Goal: Information Seeking & Learning: Learn about a topic

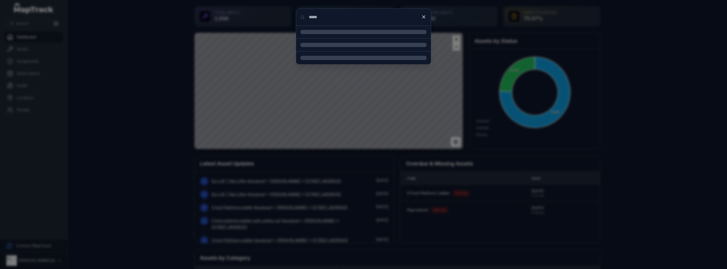
type input "*****"
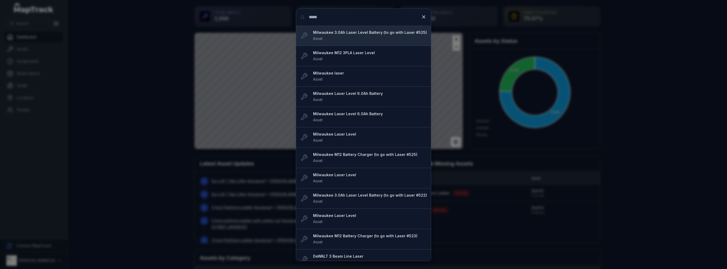
click at [351, 33] on strong "Milwaukee 3.0Ah Laser Level Battery (to go with Laser #525)" at bounding box center [370, 32] width 114 height 5
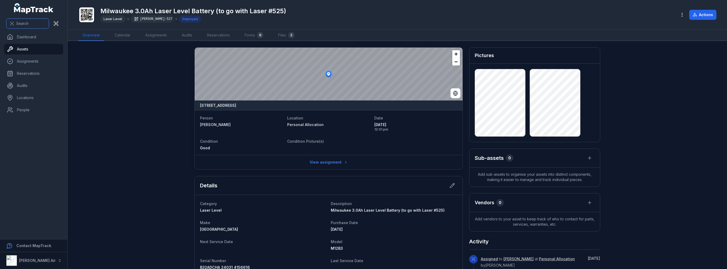
click at [20, 22] on span "Search" at bounding box center [22, 23] width 12 height 5
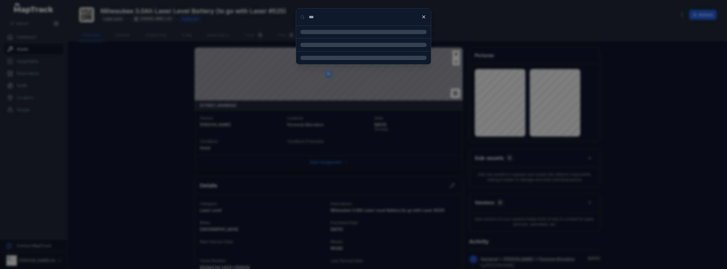
type input "***"
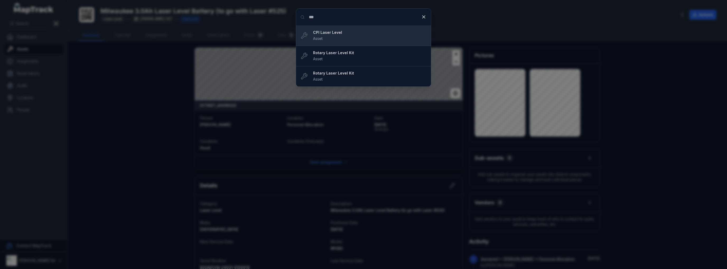
click at [337, 36] on div "CPI Laser Level Asset" at bounding box center [370, 36] width 114 height 12
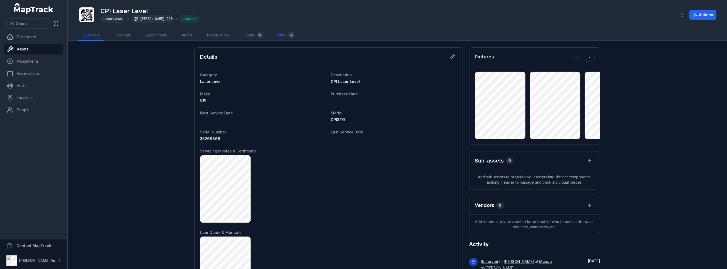
click at [282, 35] on link "Files 4" at bounding box center [286, 35] width 25 height 11
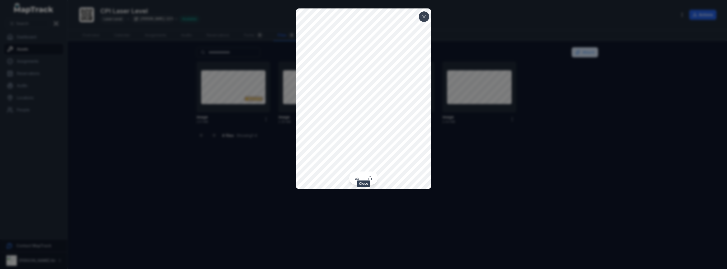
click at [422, 17] on icon at bounding box center [424, 16] width 5 height 5
click at [423, 15] on icon at bounding box center [424, 16] width 5 height 5
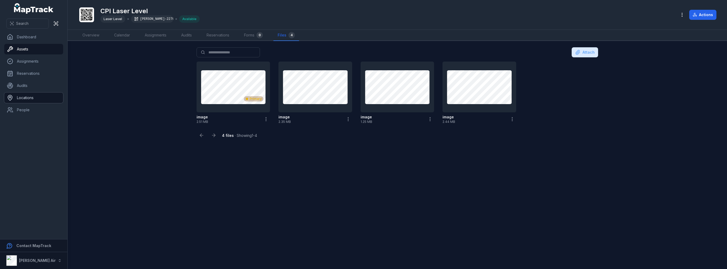
click at [30, 96] on link "Locations" at bounding box center [33, 98] width 59 height 11
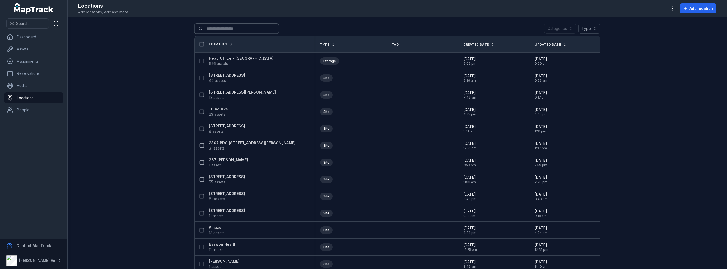
click at [220, 27] on input "Search for locations" at bounding box center [237, 29] width 85 height 10
type input "***"
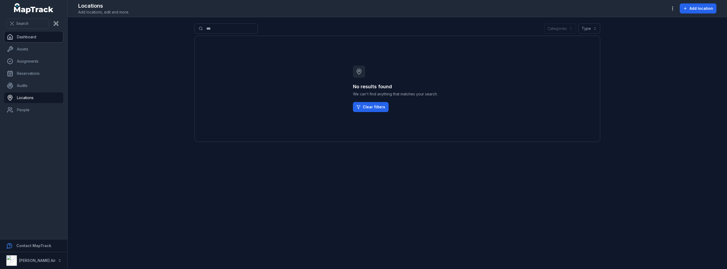
click at [22, 37] on link "Dashboard" at bounding box center [33, 37] width 59 height 11
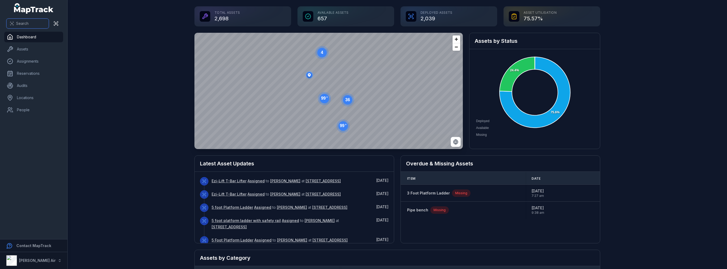
click at [21, 22] on span "Search" at bounding box center [22, 23] width 12 height 5
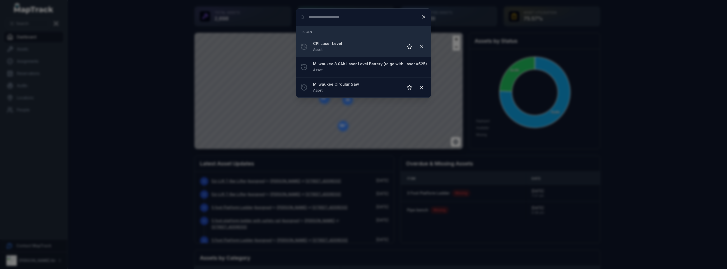
click at [328, 45] on strong "CPI Laser Level" at bounding box center [356, 43] width 86 height 5
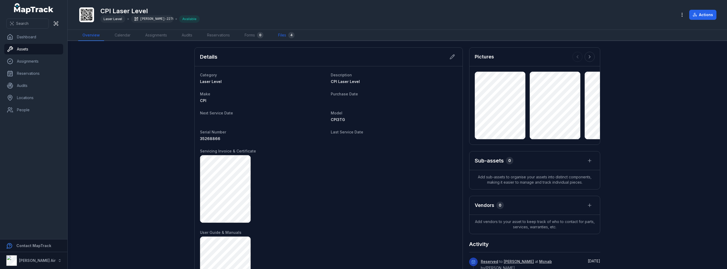
click at [285, 35] on link "Files 4" at bounding box center [286, 35] width 25 height 11
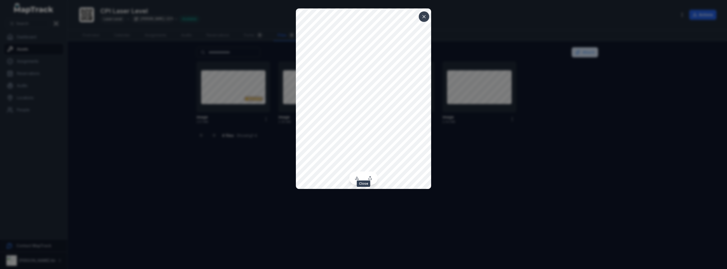
click at [423, 15] on icon at bounding box center [424, 16] width 3 height 3
click at [424, 16] on icon at bounding box center [424, 16] width 5 height 5
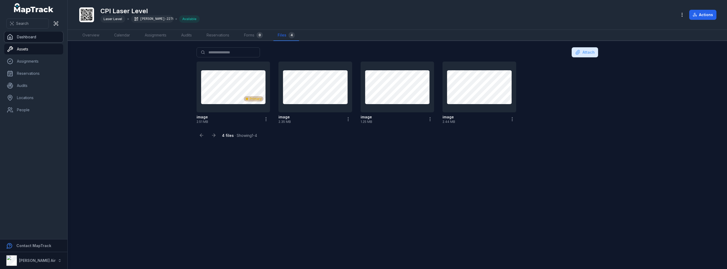
click at [28, 37] on link "Dashboard" at bounding box center [33, 37] width 59 height 11
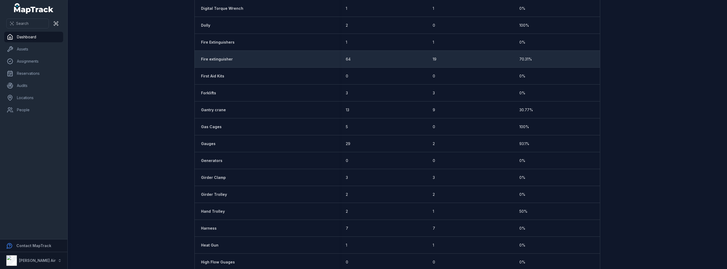
scroll to position [793, 0]
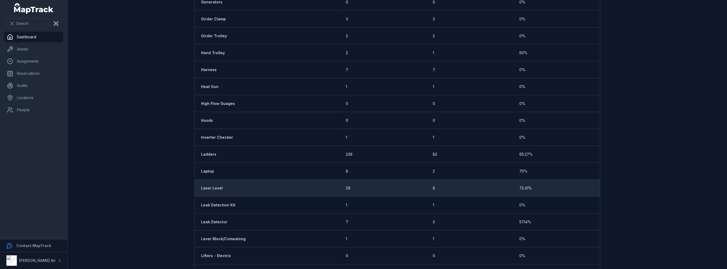
click at [214, 188] on strong "Laser Level" at bounding box center [212, 188] width 22 height 5
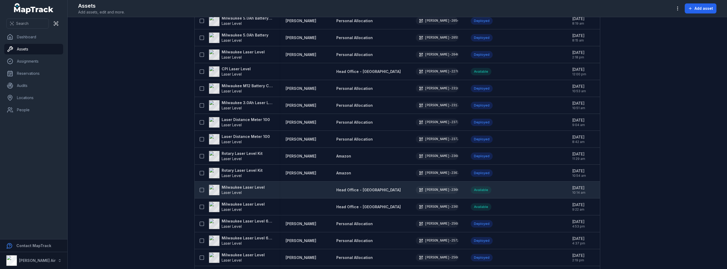
scroll to position [211, 0]
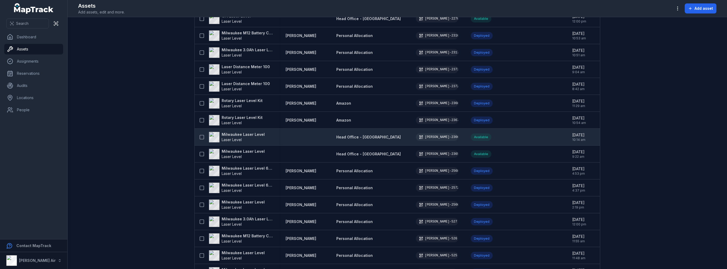
click at [227, 135] on strong "Milwaukee Laser Level" at bounding box center [243, 134] width 43 height 5
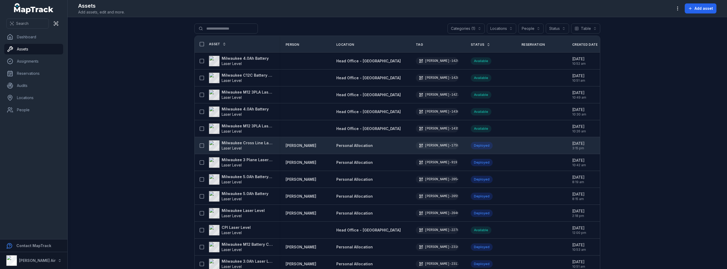
click at [256, 142] on strong "Milwaukee Cross Line Laser" at bounding box center [247, 142] width 51 height 5
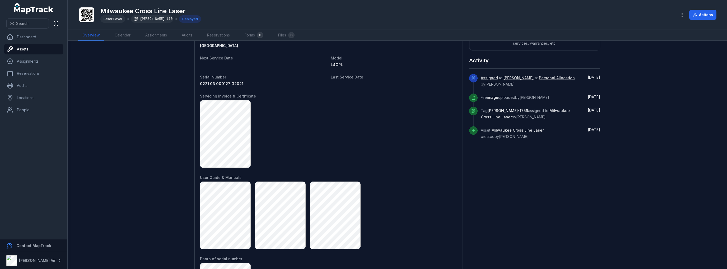
scroll to position [130, 0]
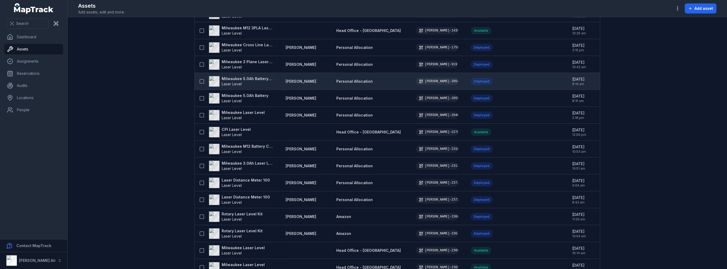
scroll to position [106, 0]
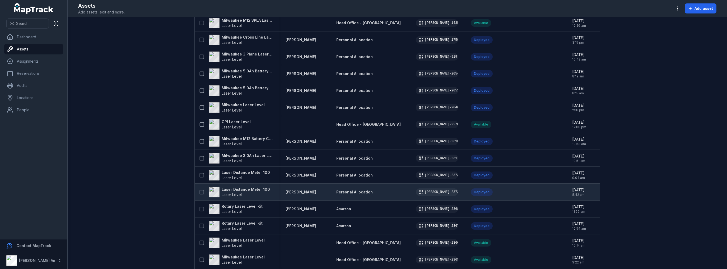
click at [237, 189] on strong "Laser Distance Meter 100" at bounding box center [246, 189] width 48 height 5
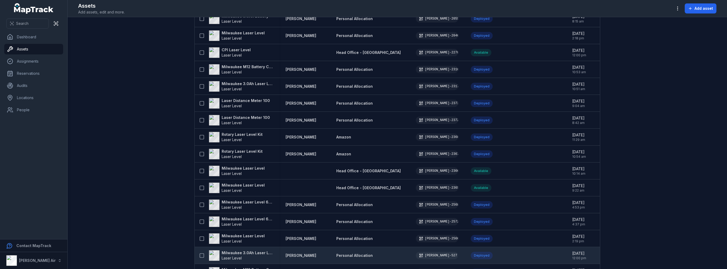
scroll to position [229, 0]
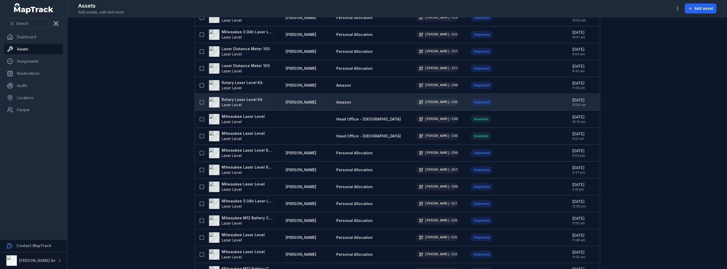
click at [236, 99] on strong "Rotary Laser Level Kit" at bounding box center [242, 99] width 41 height 5
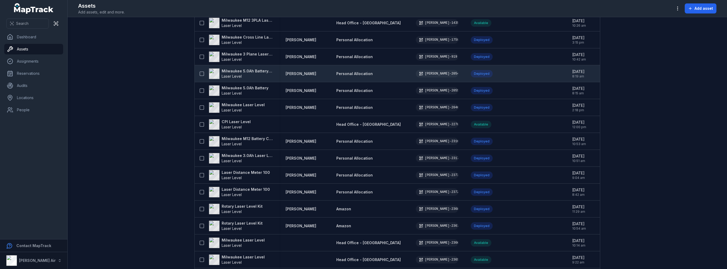
scroll to position [159, 0]
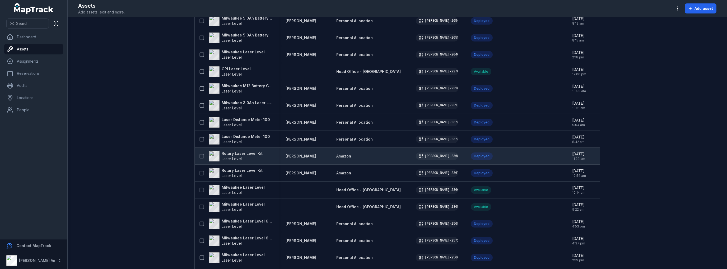
click at [243, 154] on strong "Rotary Laser Level Kit" at bounding box center [242, 153] width 41 height 5
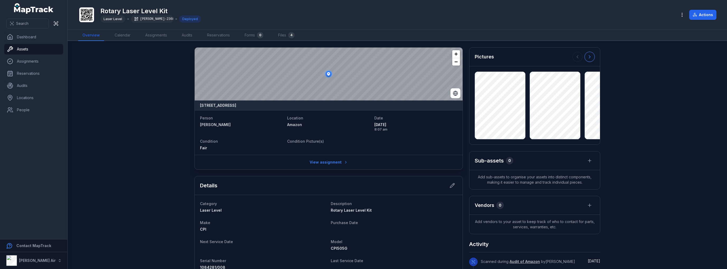
click at [588, 57] on icon at bounding box center [589, 56] width 5 height 5
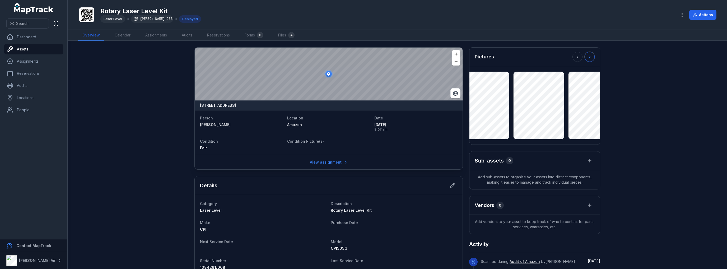
click at [588, 57] on icon at bounding box center [589, 56] width 5 height 5
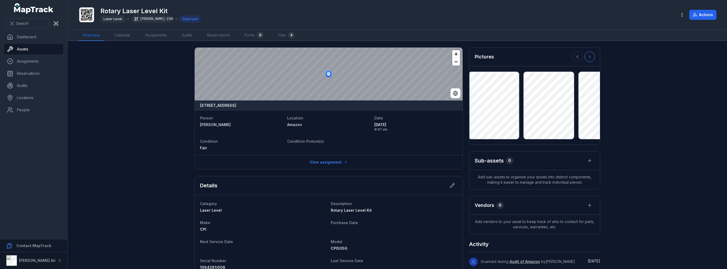
click at [588, 57] on icon at bounding box center [589, 56] width 5 height 5
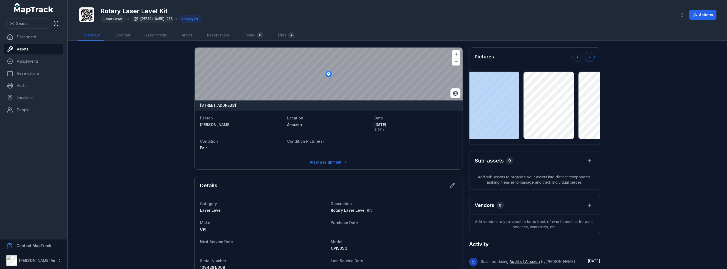
click at [588, 57] on div at bounding box center [584, 57] width 22 height 10
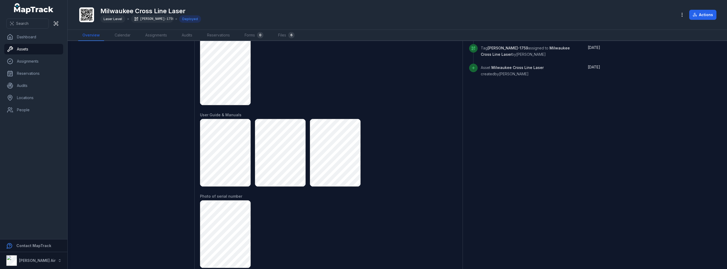
scroll to position [77, 0]
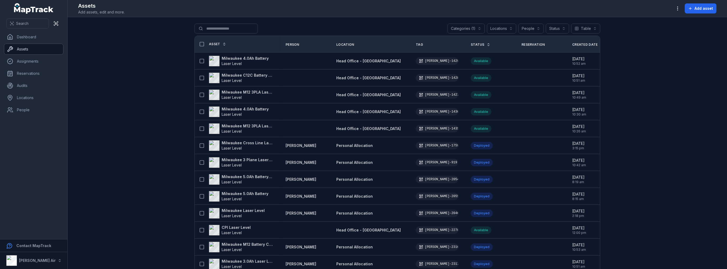
click at [25, 49] on link "Assets" at bounding box center [33, 49] width 59 height 11
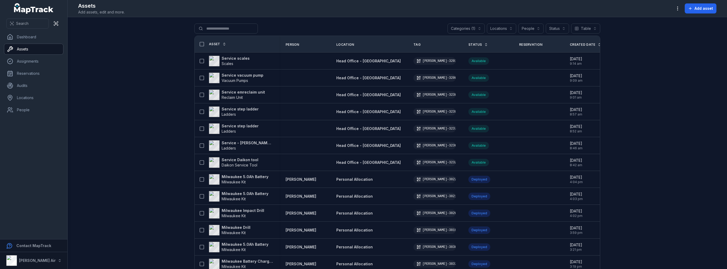
click at [461, 27] on button "Categories (1)" at bounding box center [466, 29] width 37 height 10
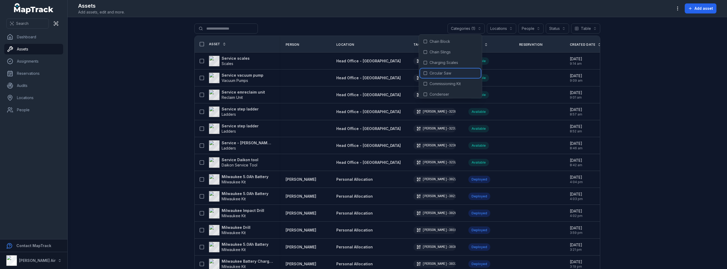
click at [426, 73] on icon at bounding box center [425, 73] width 4 height 4
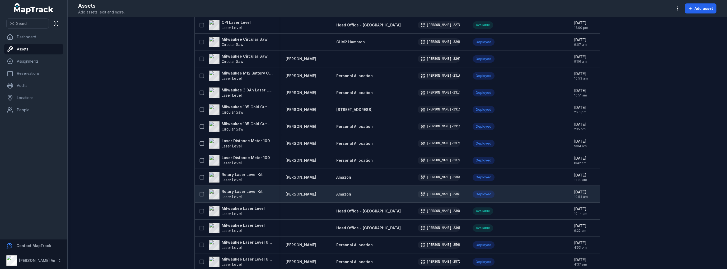
scroll to position [529, 0]
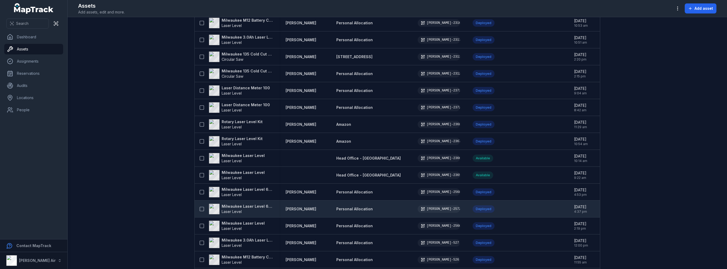
click at [252, 206] on strong "Milwaukee Laser Level 6.0Ah Battery" at bounding box center [247, 206] width 51 height 5
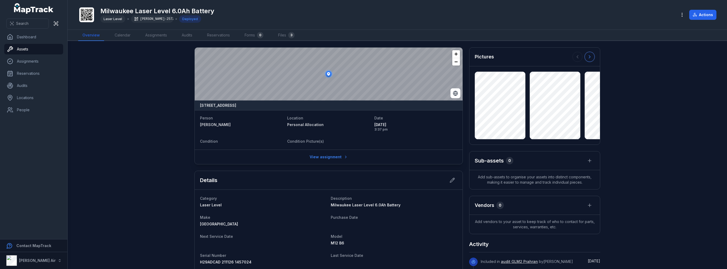
click at [589, 57] on icon at bounding box center [589, 57] width 1 height 3
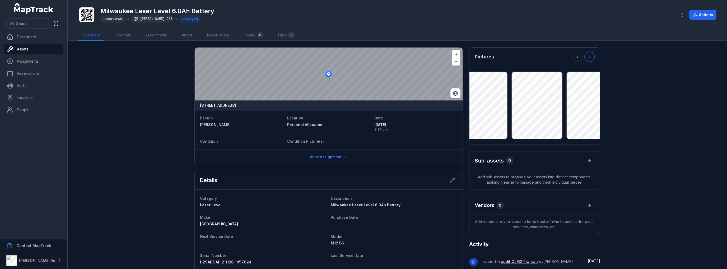
click at [589, 57] on icon at bounding box center [589, 57] width 1 height 3
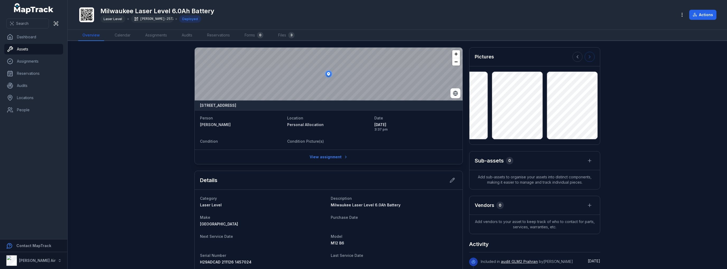
click at [588, 57] on div at bounding box center [584, 57] width 22 height 10
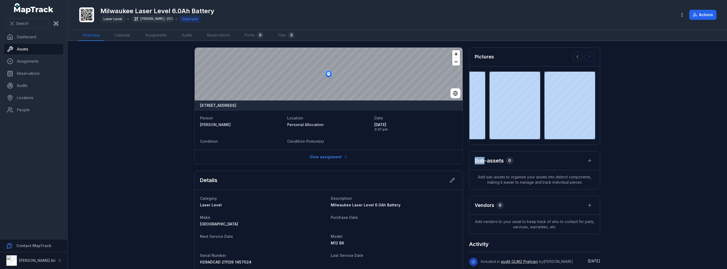
click at [588, 57] on div at bounding box center [584, 57] width 22 height 10
click at [576, 57] on icon at bounding box center [577, 56] width 5 height 5
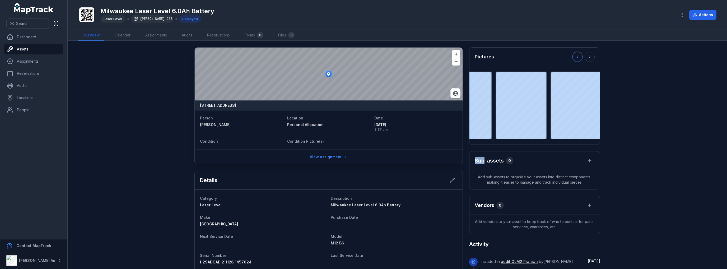
click at [576, 57] on icon at bounding box center [577, 56] width 5 height 5
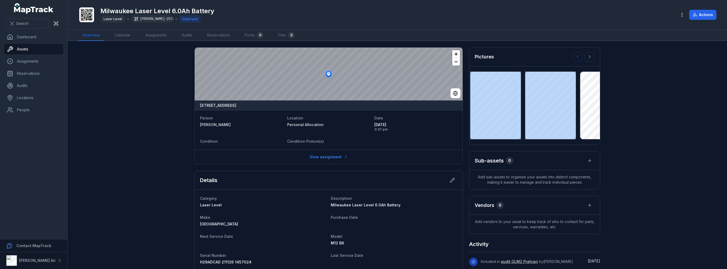
click at [576, 57] on div at bounding box center [584, 57] width 22 height 10
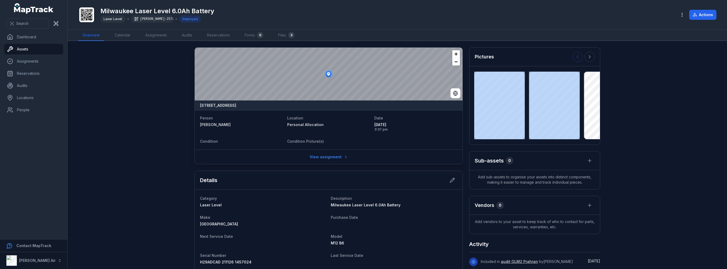
click at [576, 57] on div at bounding box center [584, 57] width 22 height 10
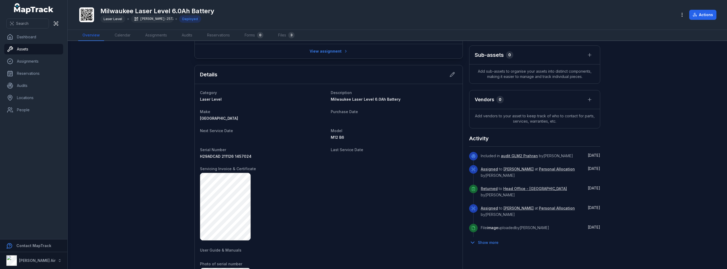
scroll to position [53, 0]
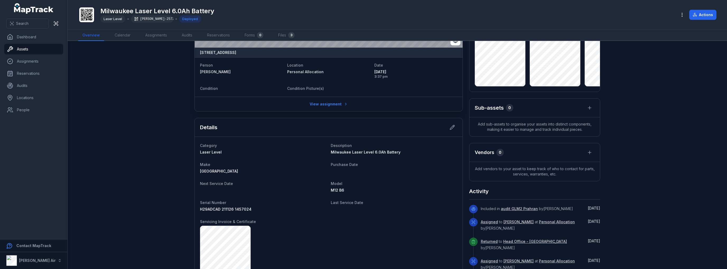
click at [391, 189] on div "M12 B6" at bounding box center [394, 190] width 127 height 5
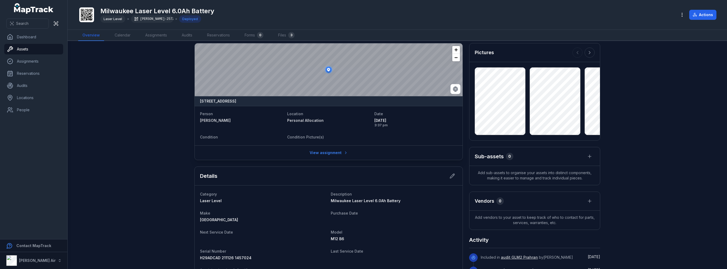
scroll to position [0, 0]
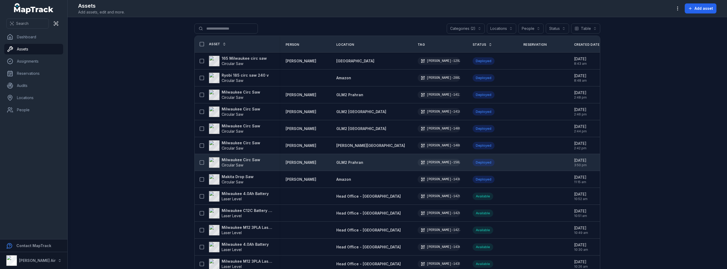
click at [228, 158] on strong "Milwaukee Circ Saw" at bounding box center [241, 159] width 39 height 5
click at [240, 159] on strong "Milwaukee Circ Saw" at bounding box center [241, 159] width 39 height 5
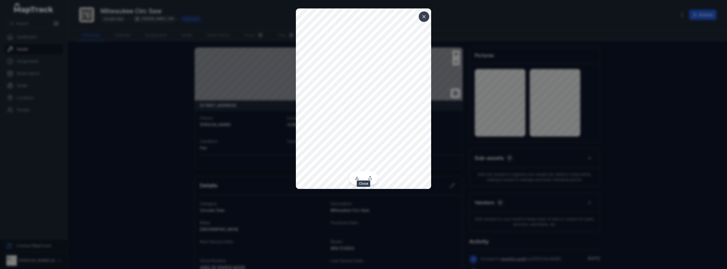
click at [426, 17] on icon at bounding box center [424, 16] width 5 height 5
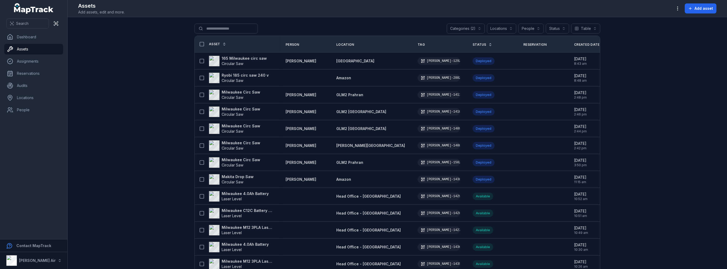
click at [477, 28] on button "Categories (2)" at bounding box center [466, 29] width 38 height 10
click at [425, 73] on icon at bounding box center [425, 73] width 4 height 4
click at [621, 56] on main "**********" at bounding box center [398, 143] width 660 height 252
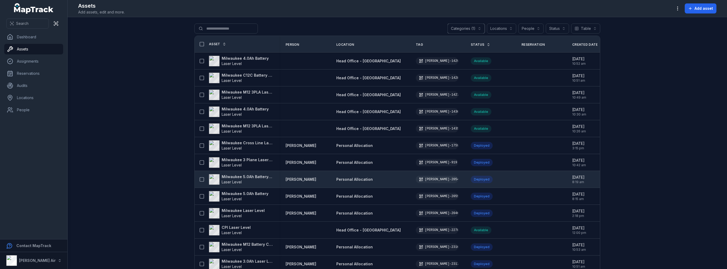
scroll to position [53, 0]
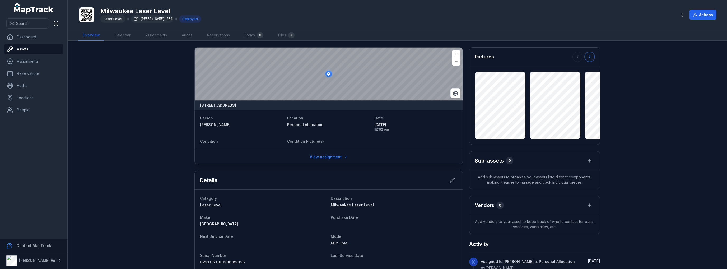
click at [587, 57] on icon at bounding box center [589, 56] width 5 height 5
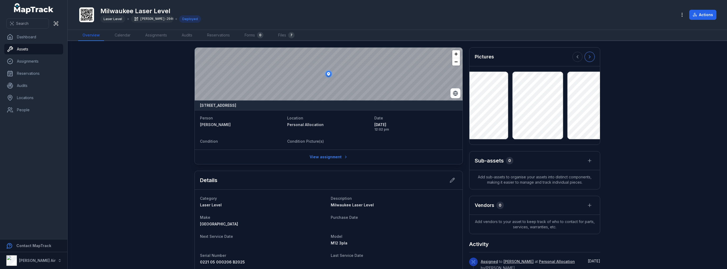
click at [587, 57] on icon at bounding box center [589, 56] width 5 height 5
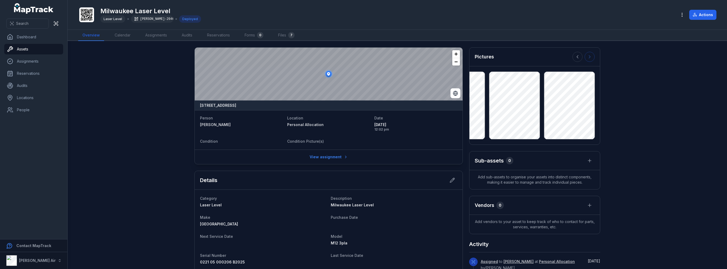
click at [586, 57] on div at bounding box center [584, 57] width 22 height 10
click at [575, 58] on icon at bounding box center [577, 56] width 5 height 5
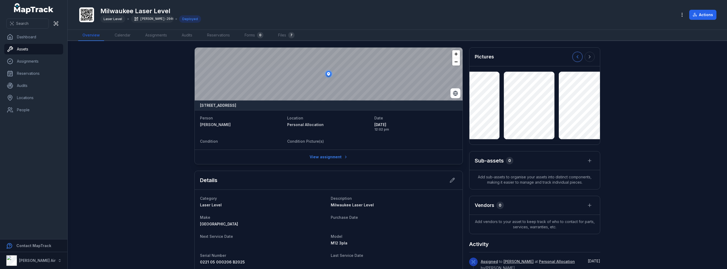
click at [575, 58] on icon at bounding box center [577, 56] width 5 height 5
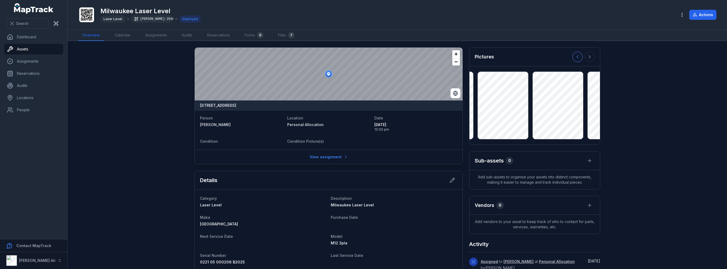
click at [575, 58] on icon at bounding box center [577, 56] width 5 height 5
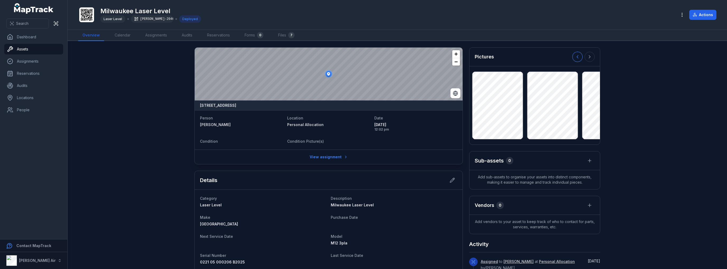
click at [575, 58] on icon at bounding box center [577, 56] width 5 height 5
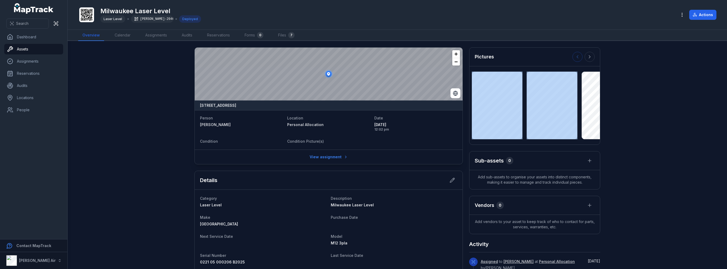
click at [574, 58] on div at bounding box center [584, 57] width 22 height 10
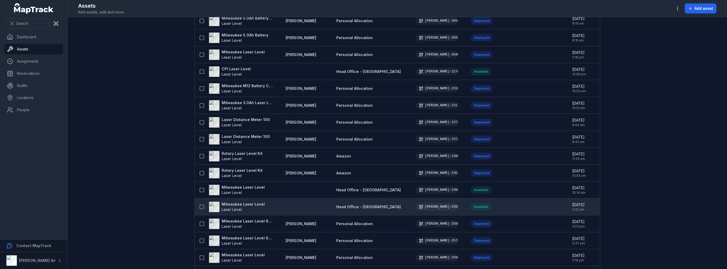
scroll to position [211, 0]
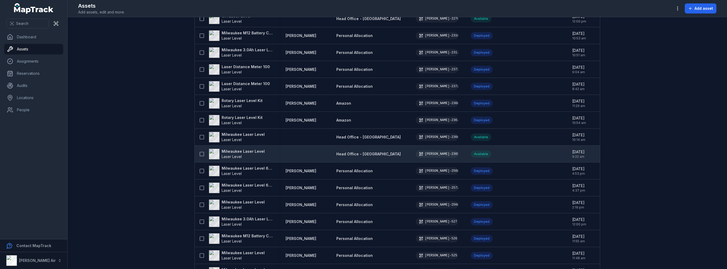
click at [241, 151] on strong "Milwaukee Laser Level" at bounding box center [243, 151] width 43 height 5
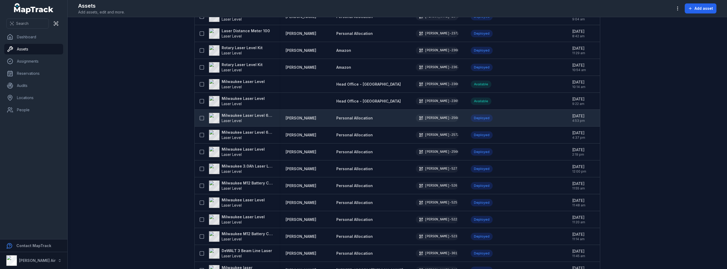
scroll to position [282, 0]
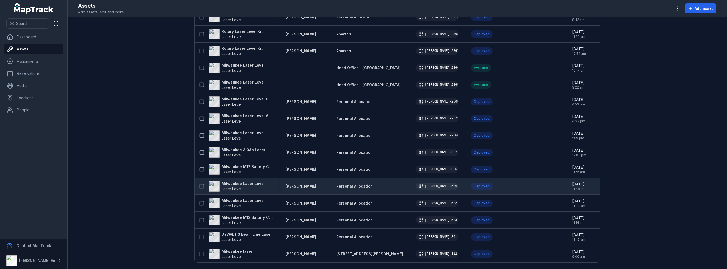
click at [243, 181] on strong "Milwaukee Laser Level" at bounding box center [243, 183] width 43 height 5
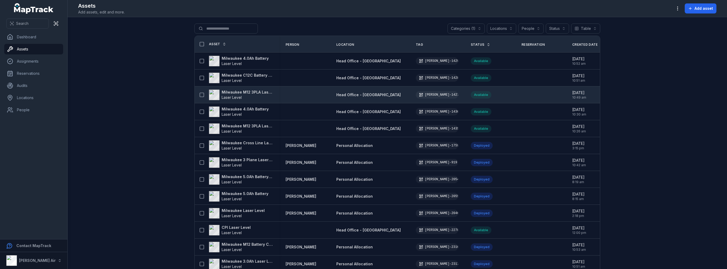
click at [234, 91] on strong "Milwaukee M12 3PLA Laser Level" at bounding box center [247, 92] width 51 height 5
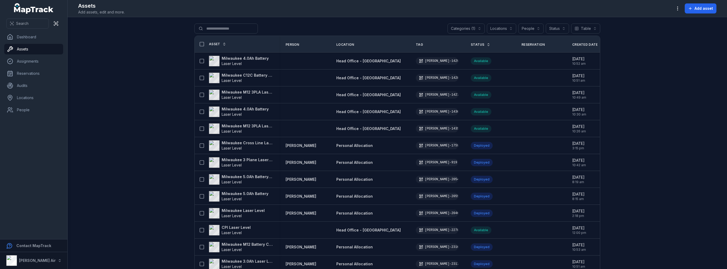
click at [424, 15] on header "Toggle Navigation Assets Add assets, edit and more. Add asset" at bounding box center [398, 8] width 660 height 17
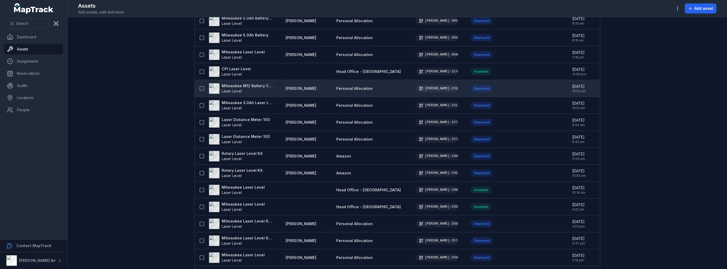
scroll to position [106, 0]
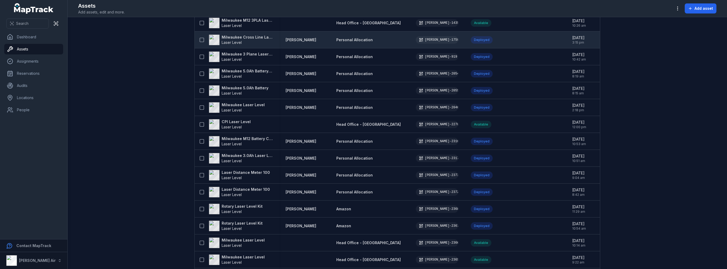
click at [239, 36] on strong "Milwaukee Cross Line Laser" at bounding box center [247, 37] width 51 height 5
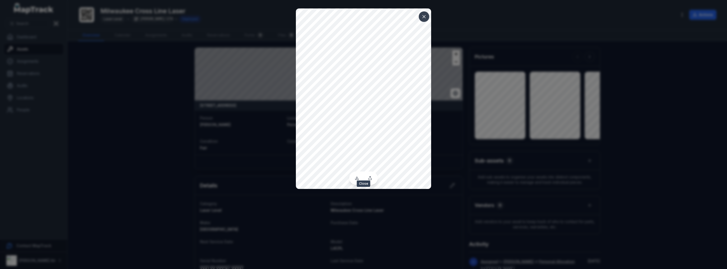
click at [423, 15] on icon at bounding box center [424, 16] width 3 height 3
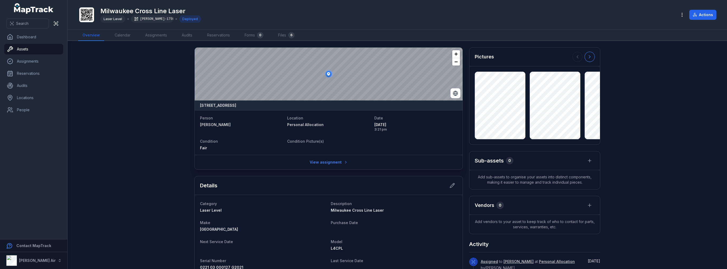
click at [587, 57] on icon at bounding box center [589, 56] width 5 height 5
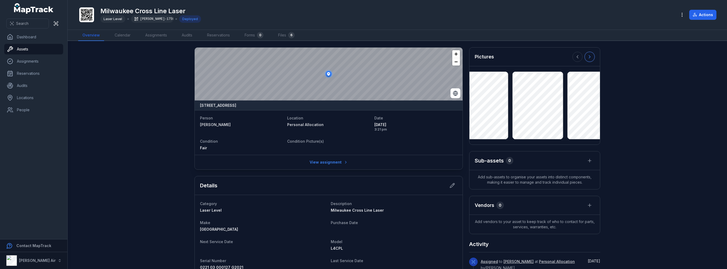
click at [587, 57] on icon at bounding box center [589, 56] width 5 height 5
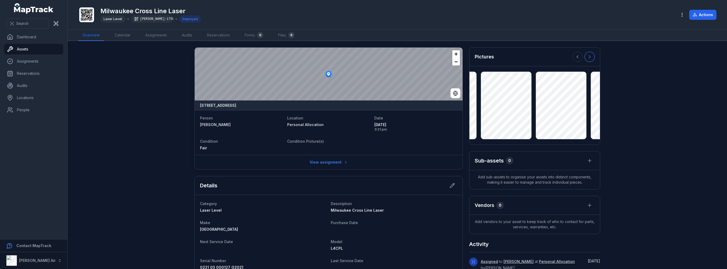
click at [587, 57] on icon at bounding box center [589, 56] width 5 height 5
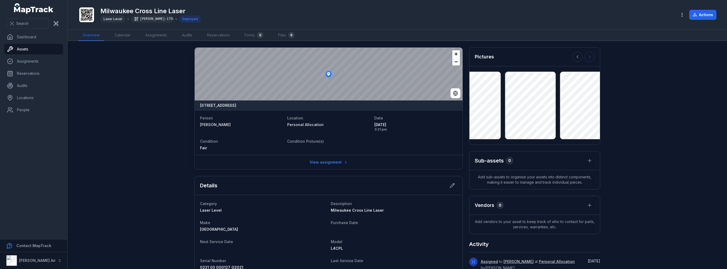
click at [587, 57] on div at bounding box center [584, 57] width 22 height 10
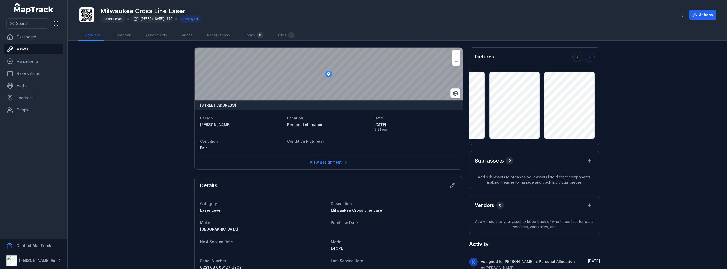
click at [587, 57] on div at bounding box center [584, 57] width 22 height 10
